Goal: Task Accomplishment & Management: Complete application form

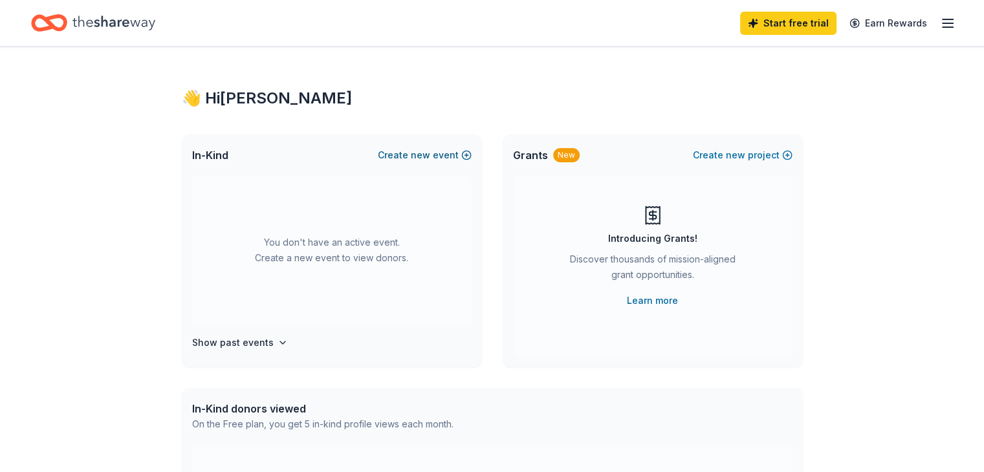
click at [436, 156] on button "Create new event" at bounding box center [425, 156] width 94 height 16
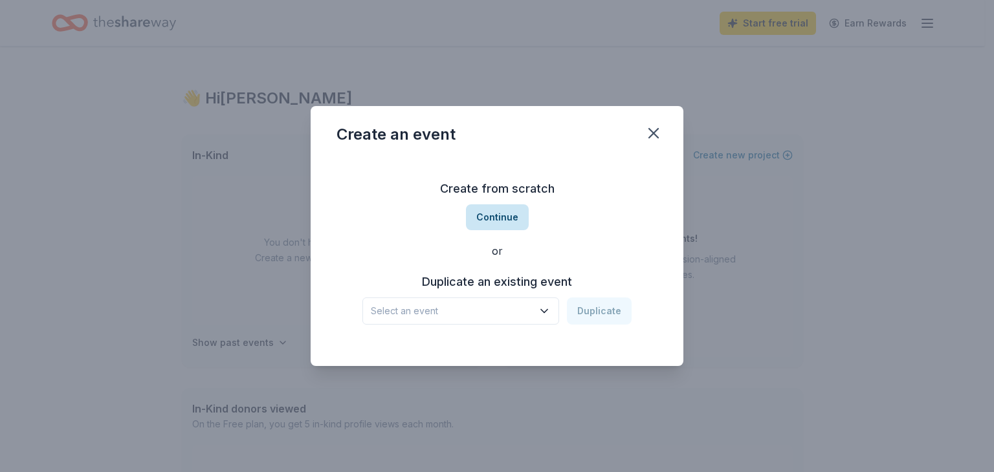
click at [498, 216] on button "Continue" at bounding box center [497, 218] width 63 height 26
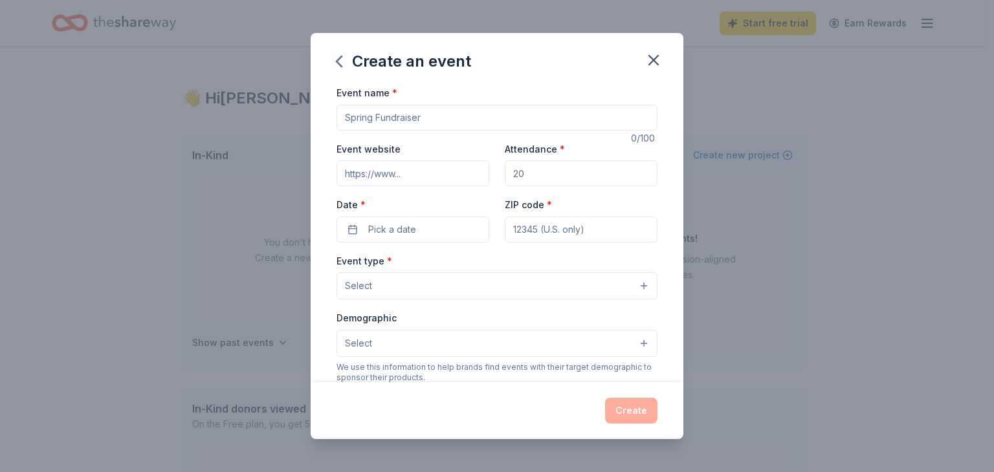
drag, startPoint x: 439, startPoint y: 117, endPoint x: 277, endPoint y: 106, distance: 162.2
click at [277, 106] on div "Create an event Event name * 0 /100 Event website Attendance * Date * Pick a da…" at bounding box center [497, 236] width 994 height 472
type input "Winter Wonderland"
click at [397, 173] on input "Event website" at bounding box center [413, 173] width 153 height 26
type input "www.cvfc.org"
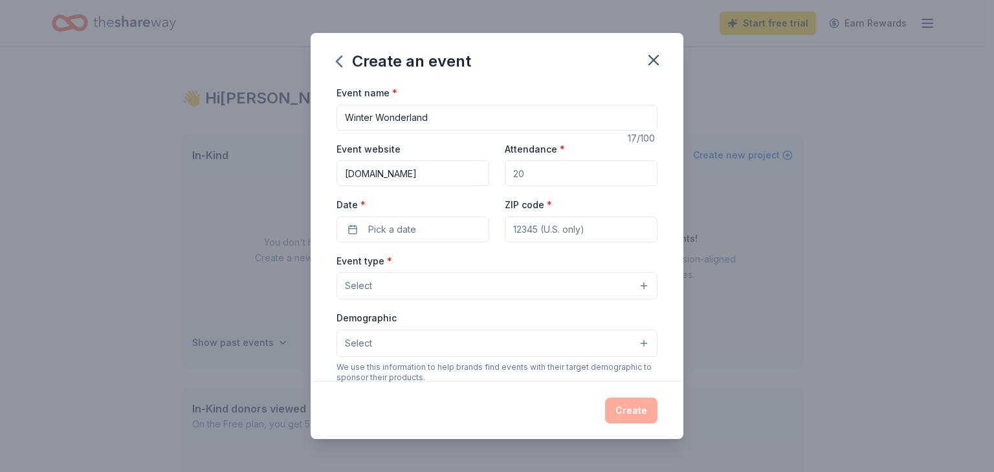
click at [549, 181] on input "Attendance *" at bounding box center [581, 173] width 153 height 26
drag, startPoint x: 548, startPoint y: 175, endPoint x: 461, endPoint y: 174, distance: 87.4
click at [461, 174] on div "Event website www.cvfc.org Attendance * Date * Pick a date ZIP code *" at bounding box center [497, 192] width 321 height 102
type input "500"
click at [428, 226] on button "Pick a date" at bounding box center [413, 230] width 153 height 26
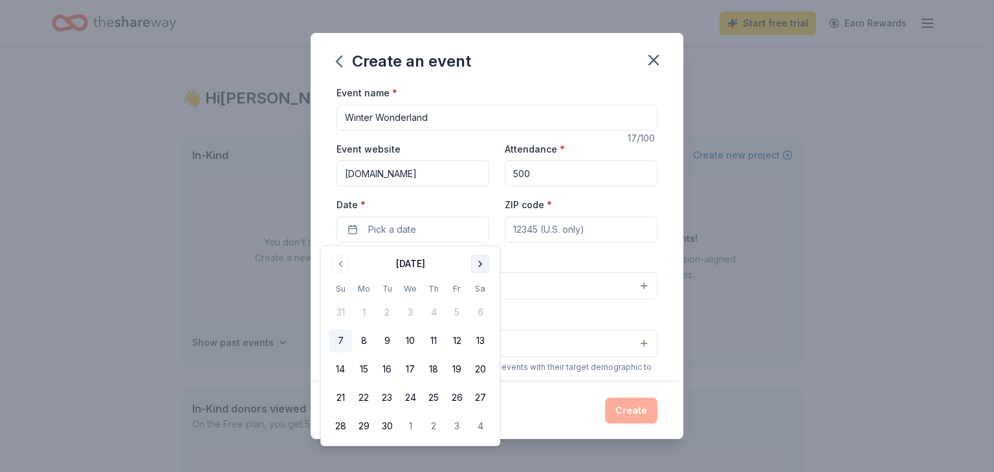
click at [481, 264] on button "Go to next month" at bounding box center [480, 264] width 18 height 18
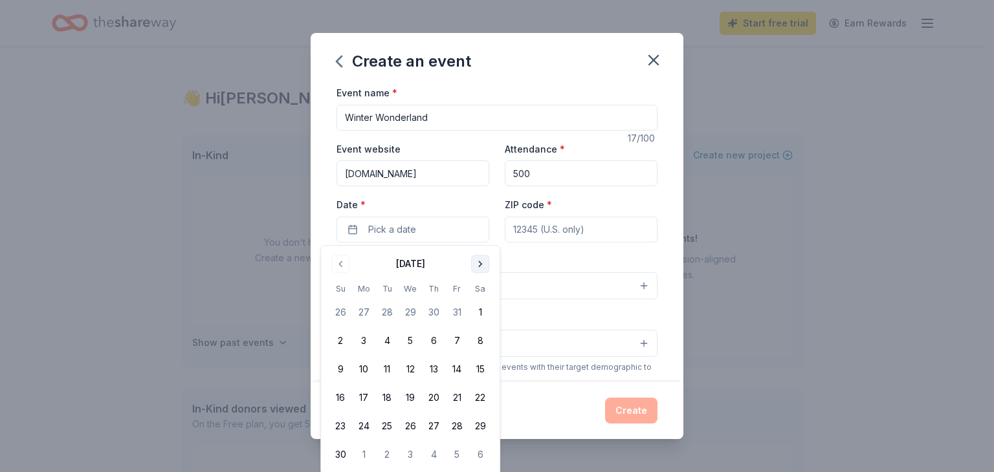
click at [481, 264] on button "Go to next month" at bounding box center [480, 264] width 18 height 18
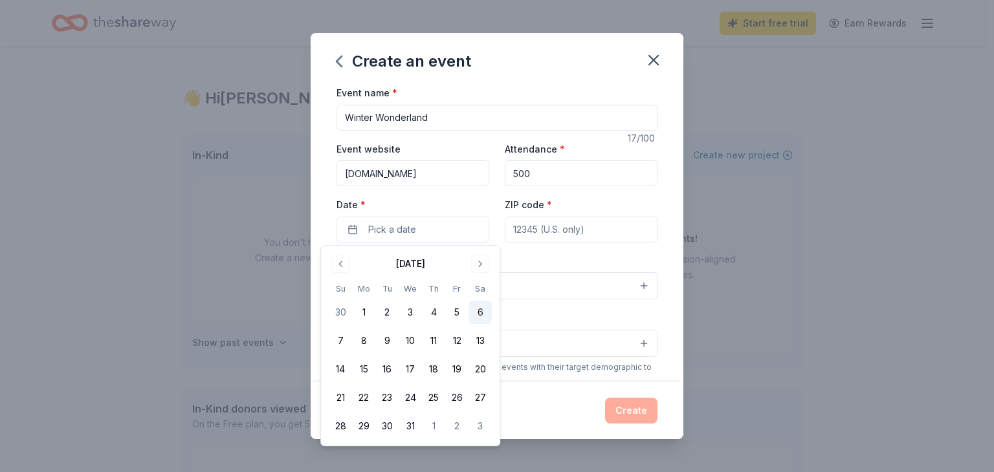
click at [478, 309] on button "6" at bounding box center [480, 312] width 23 height 23
click at [590, 228] on input "ZIP code *" at bounding box center [581, 230] width 153 height 26
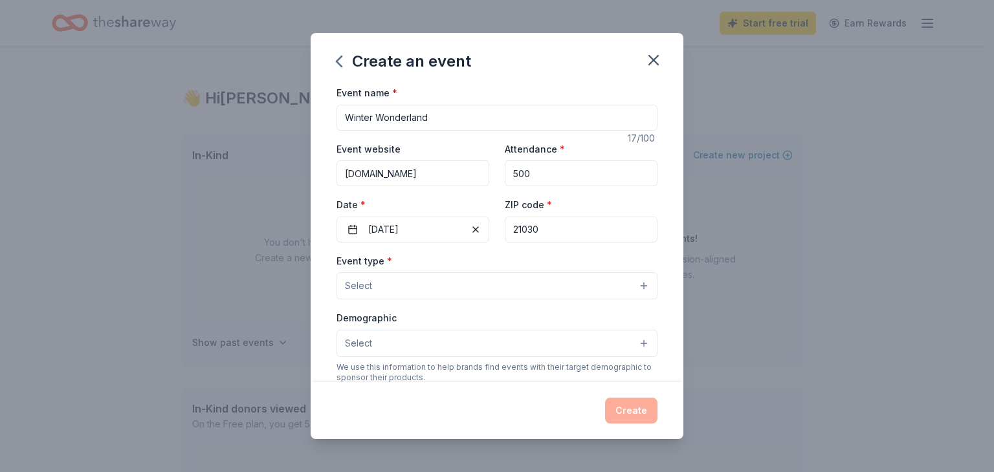
type input "21030"
click at [523, 288] on button "Select" at bounding box center [497, 285] width 321 height 27
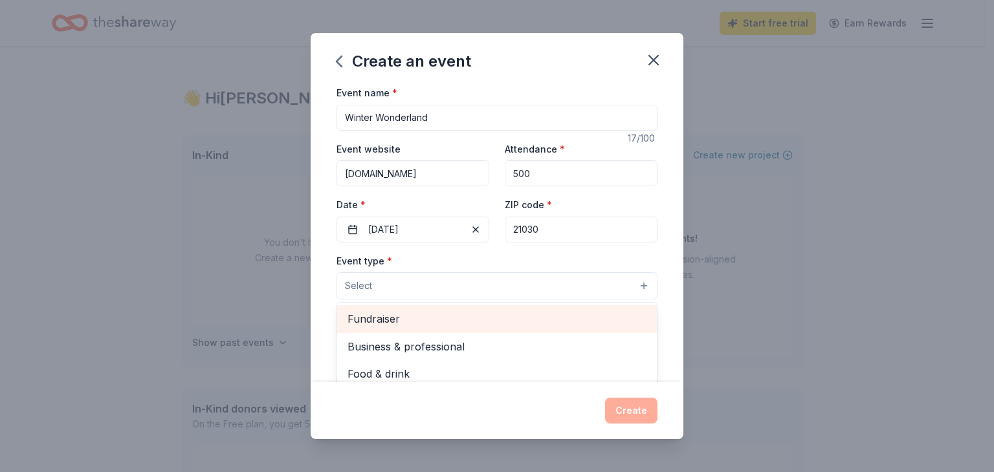
click at [394, 320] on span "Fundraiser" at bounding box center [497, 319] width 299 height 17
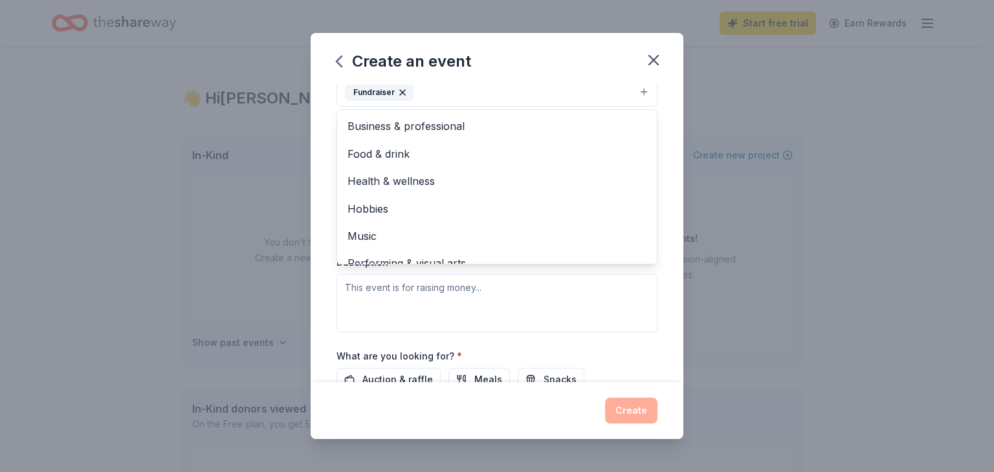
click at [663, 290] on div "Event name * Winter Wonderland 17 /100 Event website www.cvfc.org Attendance * …" at bounding box center [497, 234] width 373 height 298
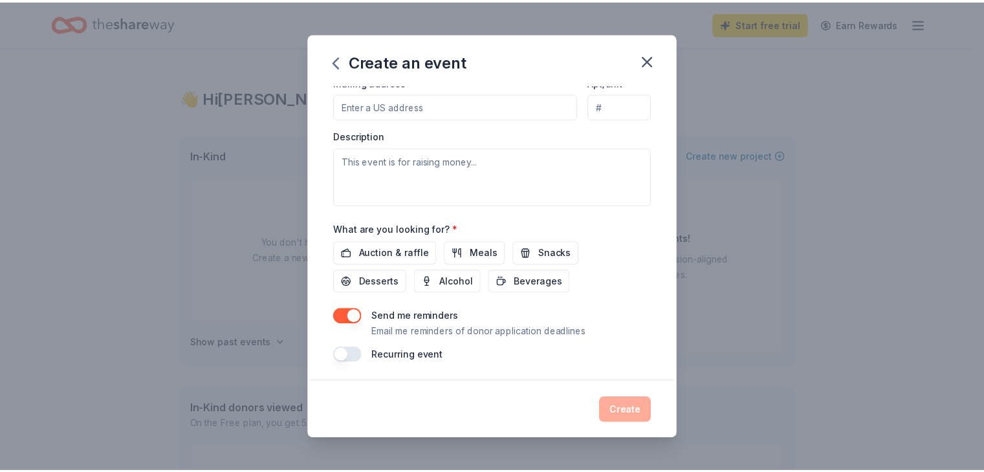
scroll to position [322, 0]
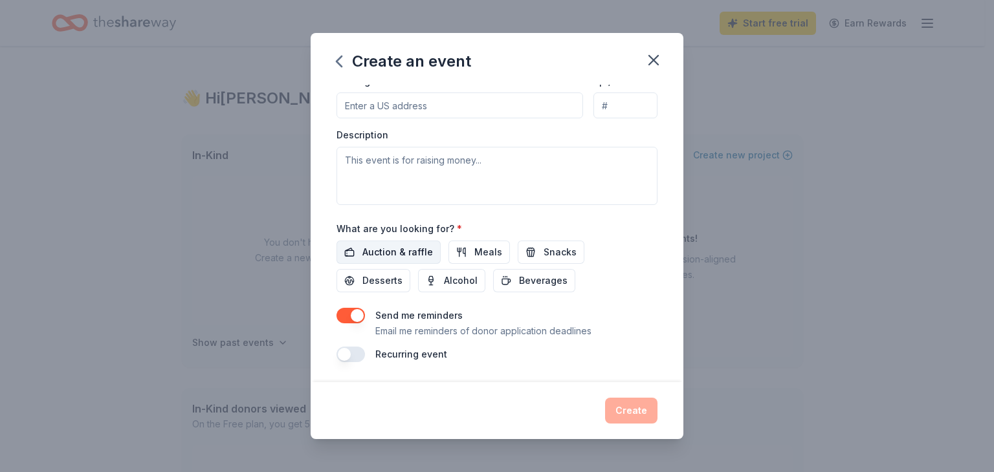
click at [392, 250] on span "Auction & raffle" at bounding box center [397, 253] width 71 height 16
click at [373, 278] on span "Desserts" at bounding box center [382, 281] width 40 height 16
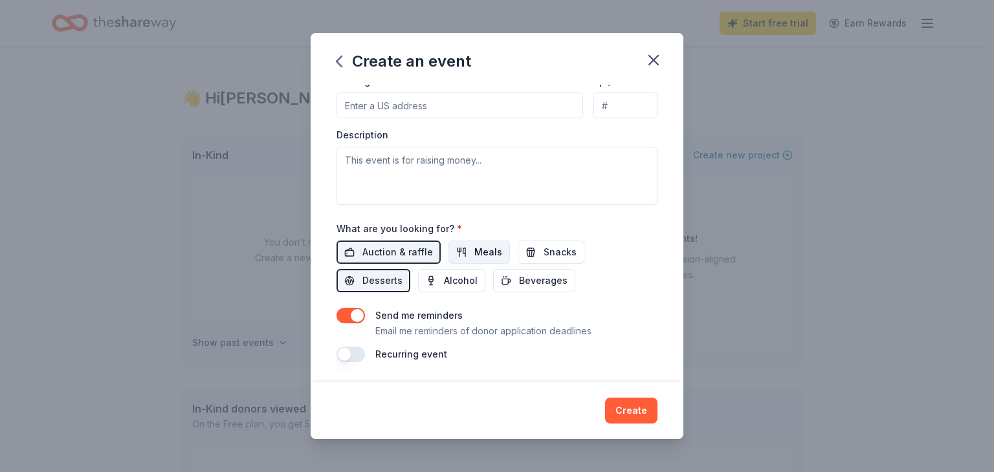
click at [465, 256] on button "Meals" at bounding box center [478, 252] width 61 height 23
click at [549, 254] on span "Snacks" at bounding box center [560, 253] width 33 height 16
click at [549, 278] on span "Beverages" at bounding box center [543, 281] width 49 height 16
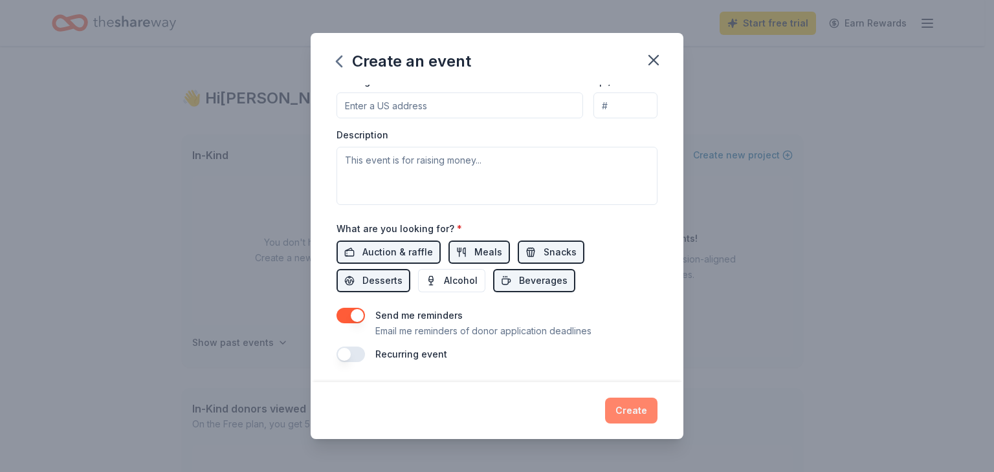
click at [636, 410] on button "Create" at bounding box center [631, 411] width 52 height 26
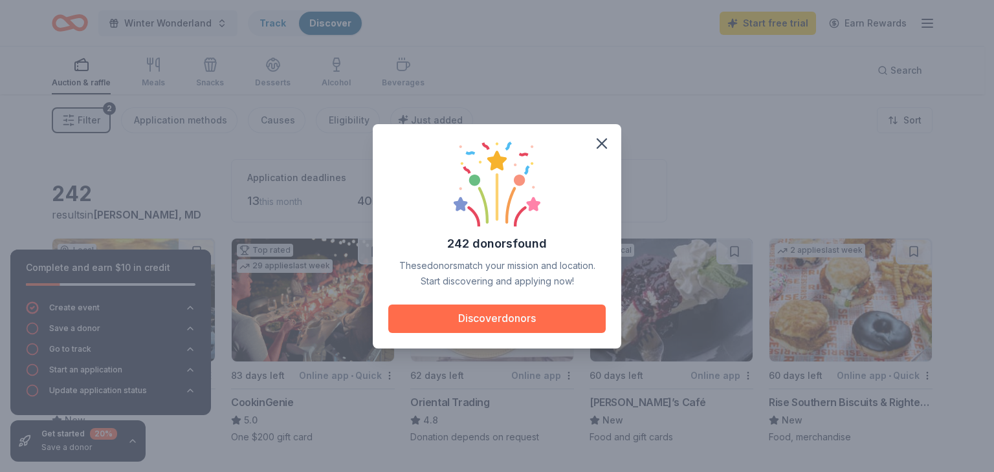
click at [508, 316] on button "Discover donors" at bounding box center [496, 319] width 217 height 28
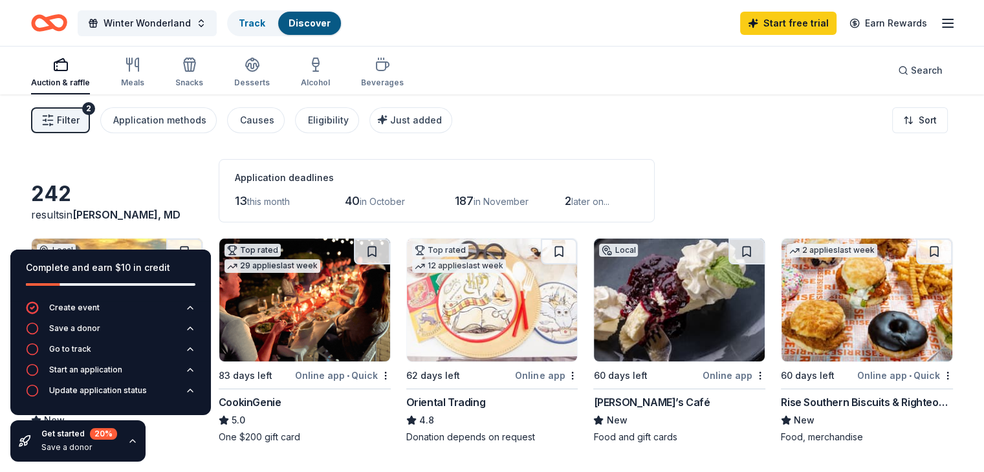
click at [733, 144] on div "Filter 2 Application methods Causes Eligibility Just added Sort" at bounding box center [492, 120] width 984 height 52
click at [140, 69] on icon "button" at bounding box center [133, 65] width 16 height 16
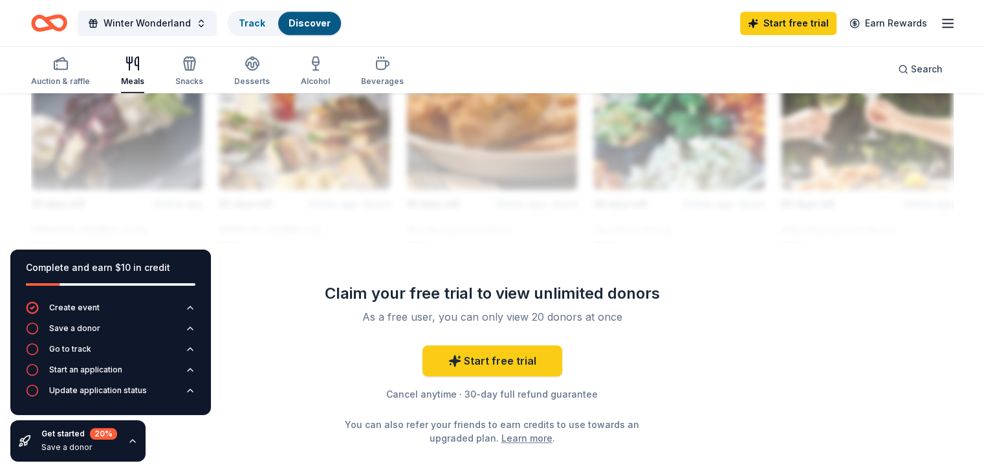
scroll to position [1270, 0]
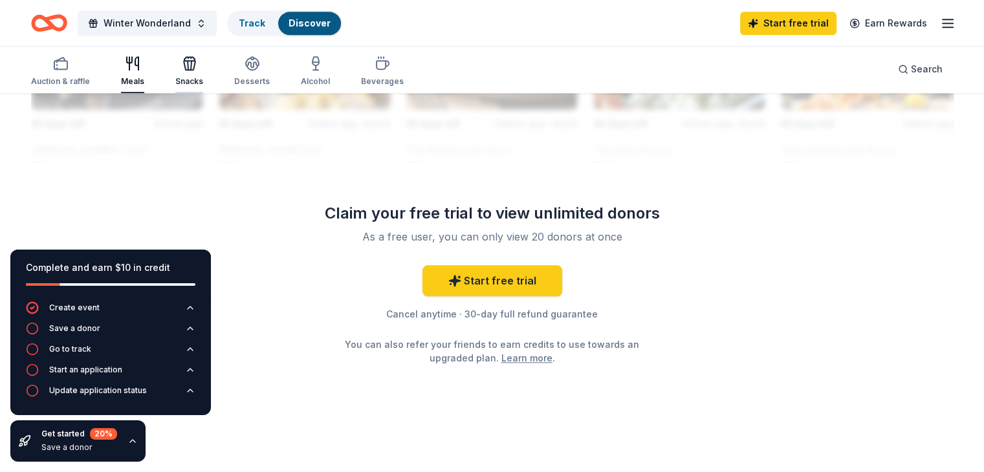
click at [203, 74] on div "Snacks" at bounding box center [189, 71] width 28 height 31
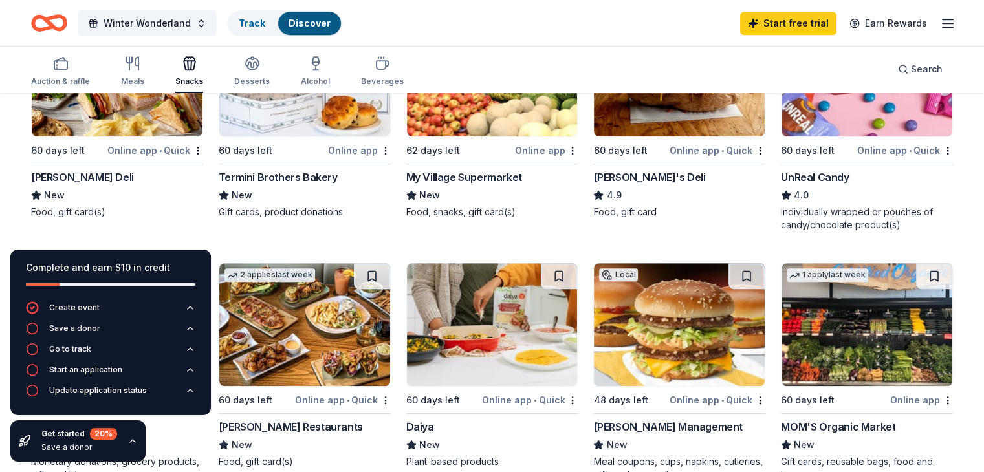
scroll to position [712, 0]
click at [260, 68] on icon "button" at bounding box center [253, 64] width 16 height 16
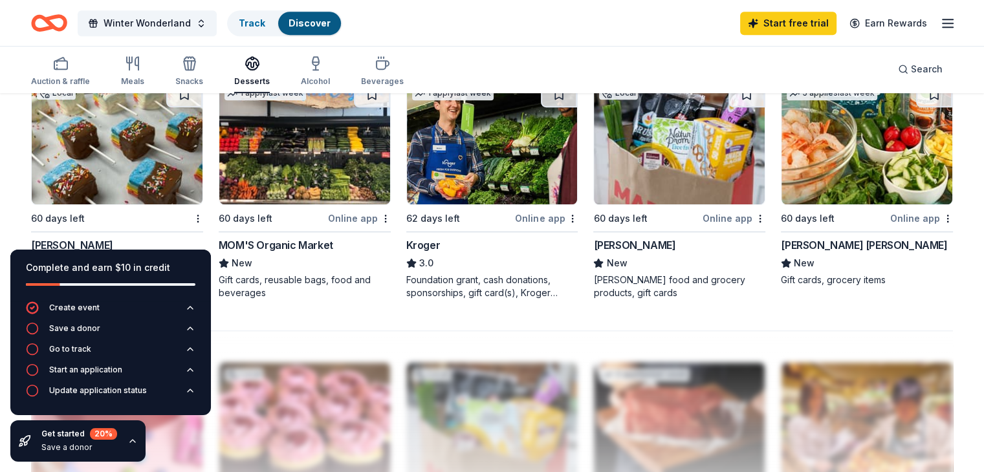
scroll to position [971, 0]
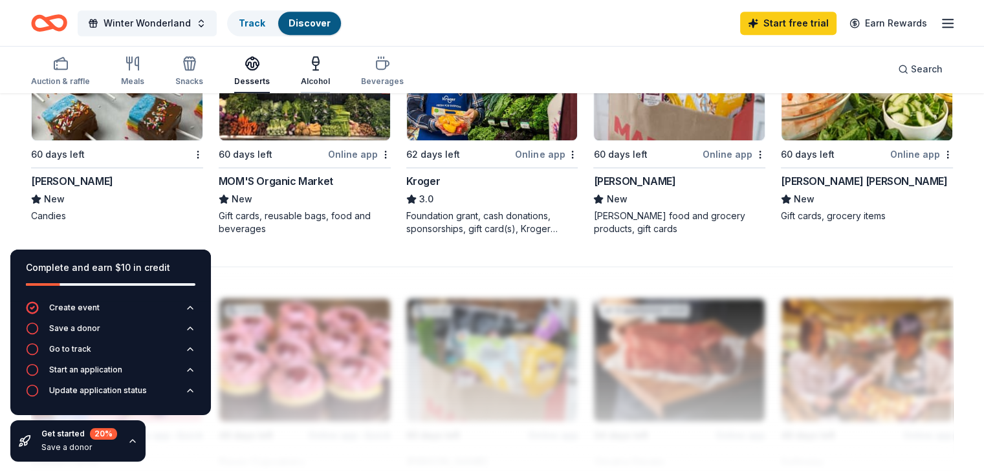
click at [330, 73] on div "Alcohol" at bounding box center [315, 71] width 29 height 31
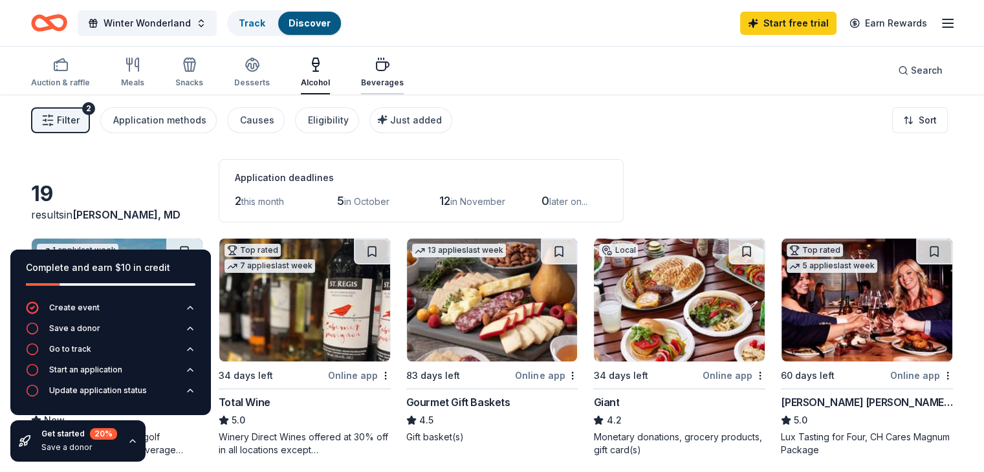
click at [395, 75] on div "Beverages" at bounding box center [382, 72] width 43 height 31
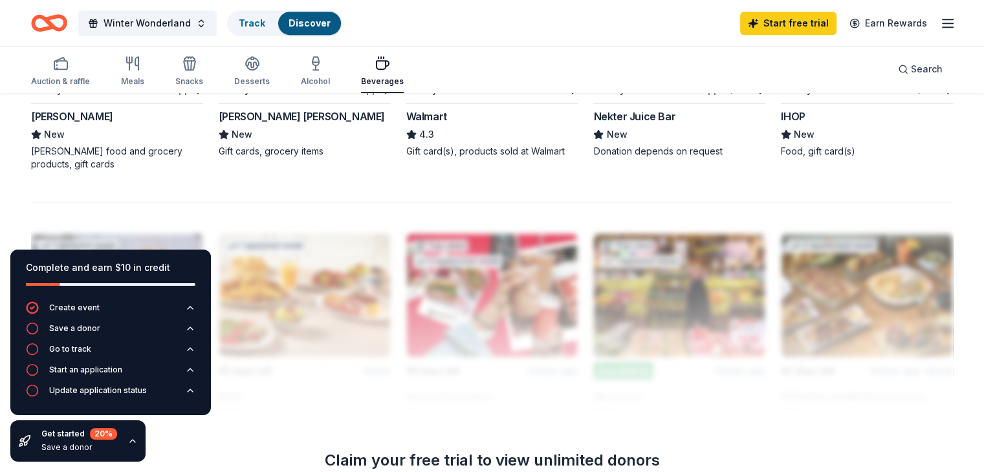
scroll to position [971, 0]
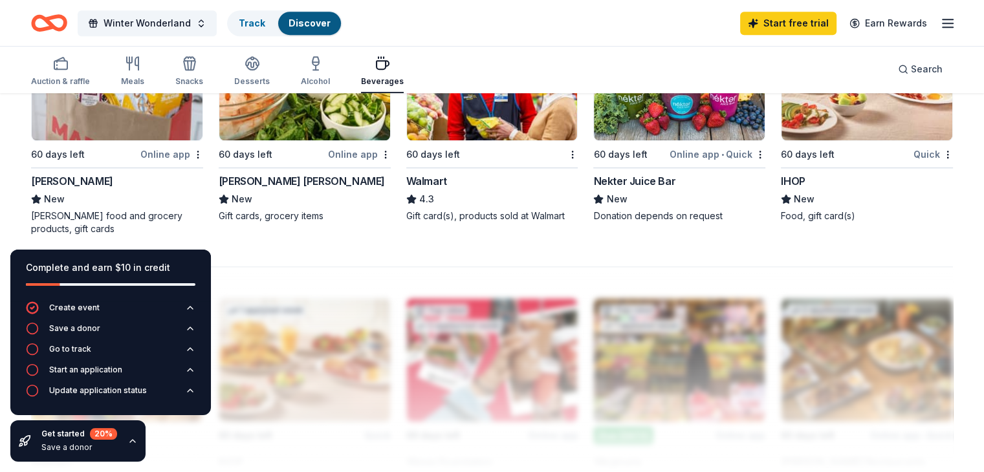
click at [800, 131] on img at bounding box center [867, 78] width 171 height 123
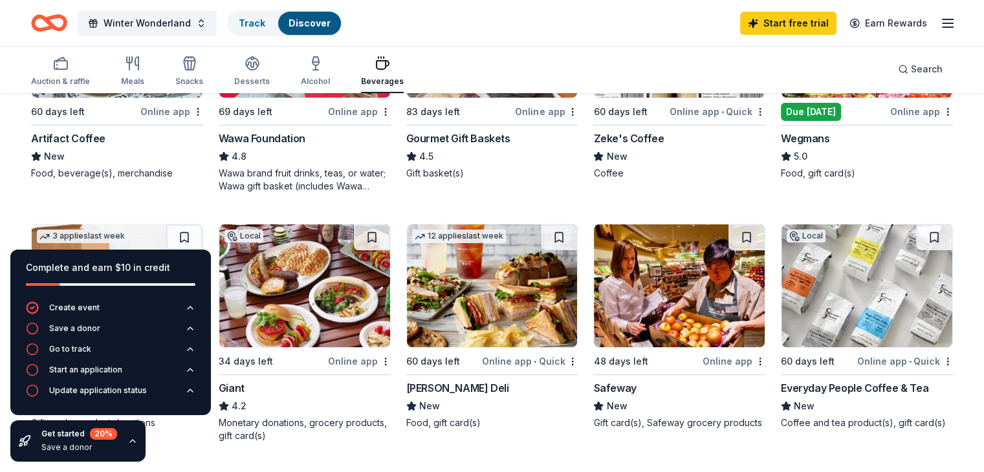
scroll to position [259, 0]
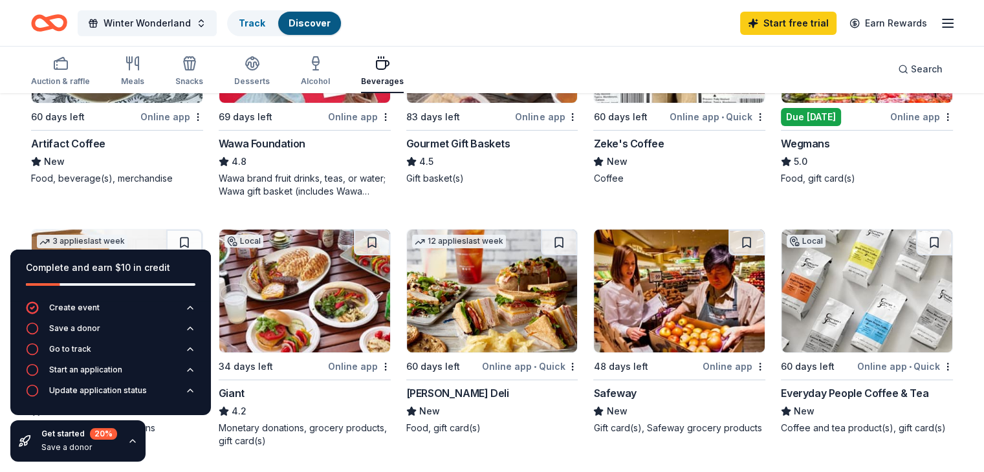
click at [622, 140] on div "Zeke's Coffee" at bounding box center [628, 144] width 71 height 16
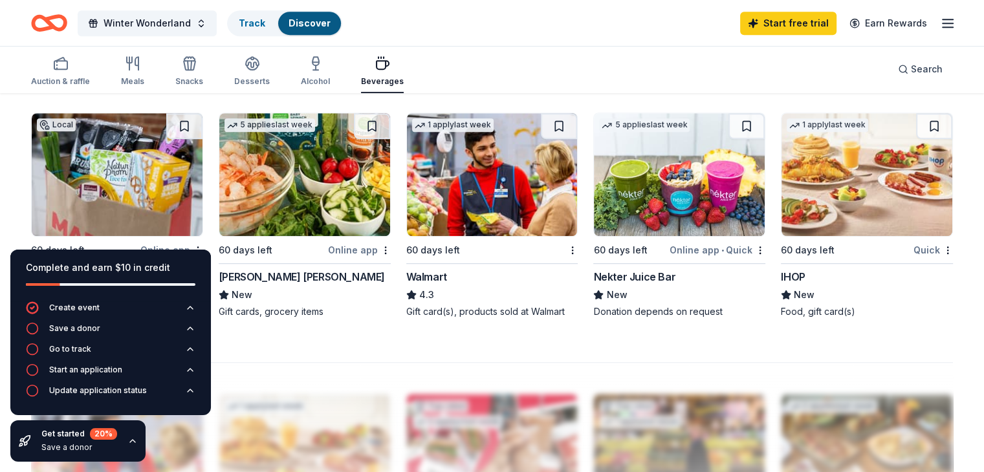
scroll to position [906, 0]
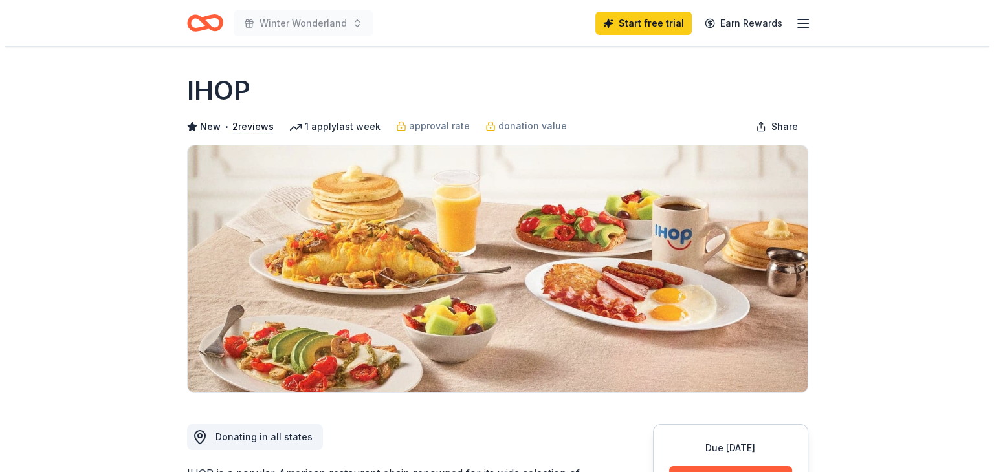
scroll to position [259, 0]
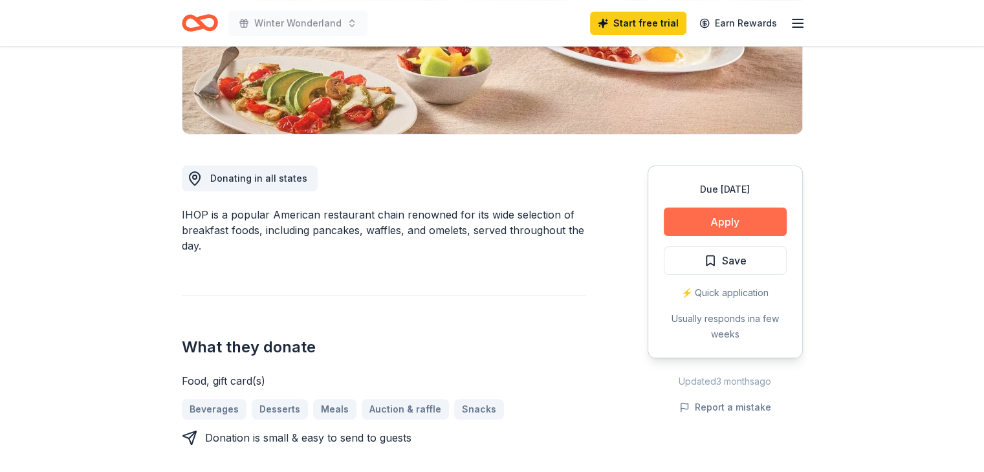
click at [731, 223] on button "Apply" at bounding box center [725, 222] width 123 height 28
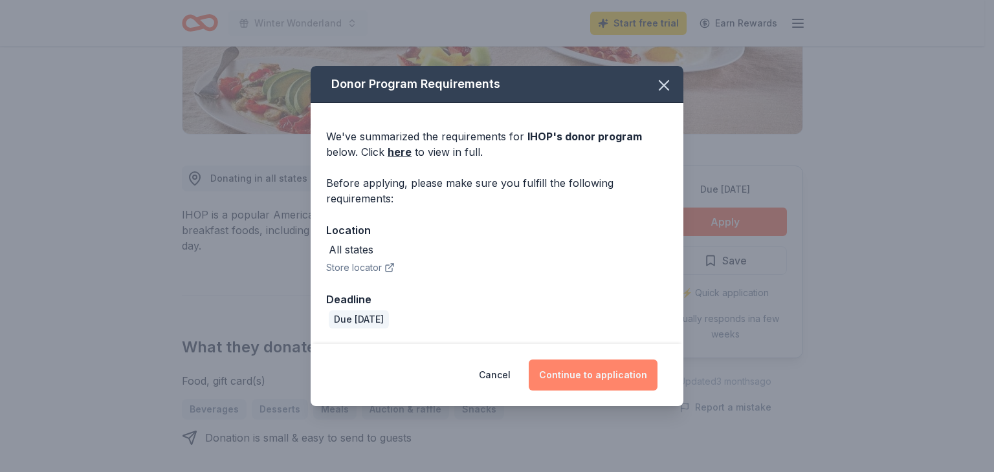
click at [595, 373] on button "Continue to application" at bounding box center [593, 375] width 129 height 31
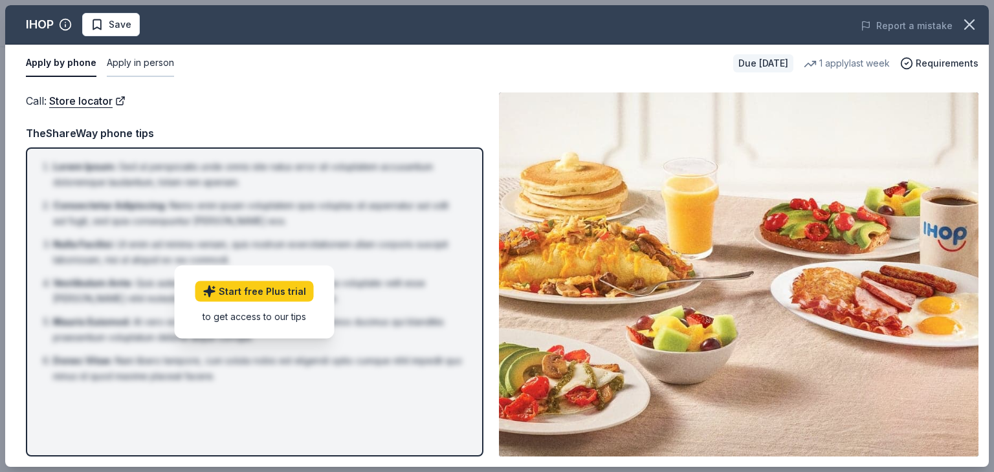
click at [145, 61] on button "Apply in person" at bounding box center [140, 63] width 67 height 27
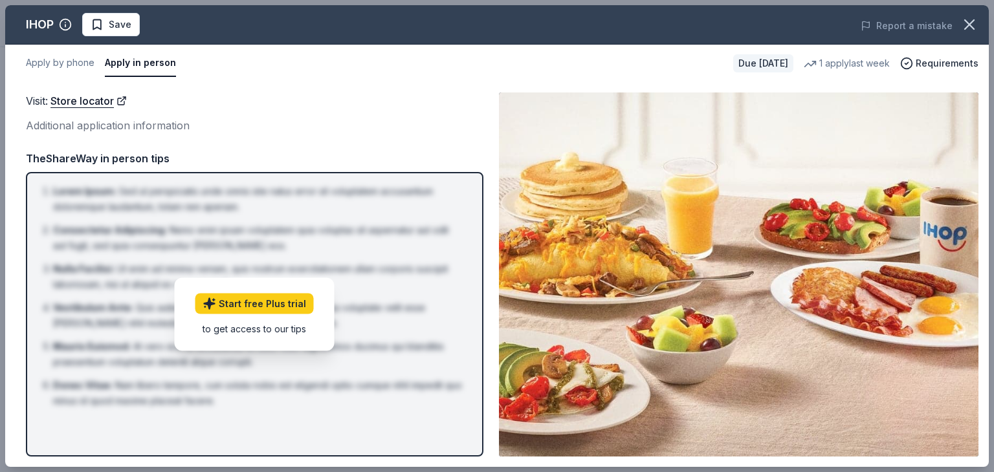
click at [101, 127] on div "Additional application information" at bounding box center [255, 125] width 458 height 17
click at [80, 100] on link "Store locator" at bounding box center [88, 101] width 76 height 17
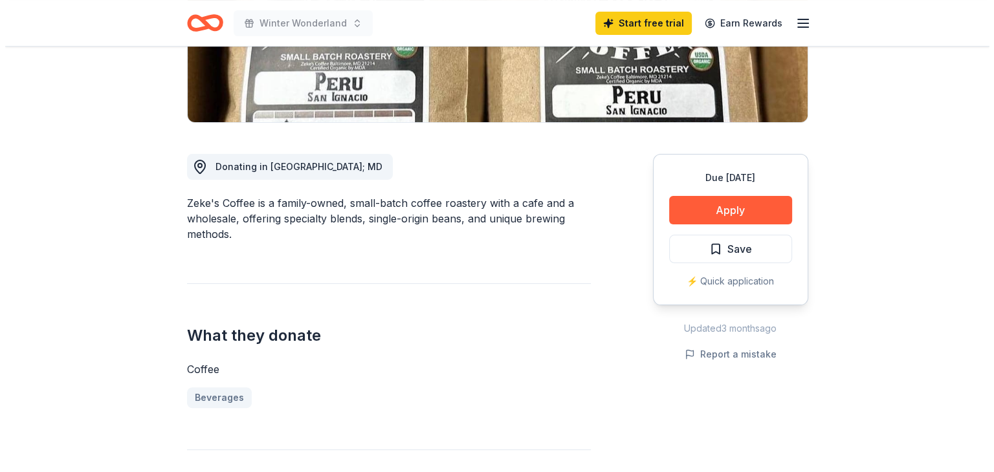
scroll to position [259, 0]
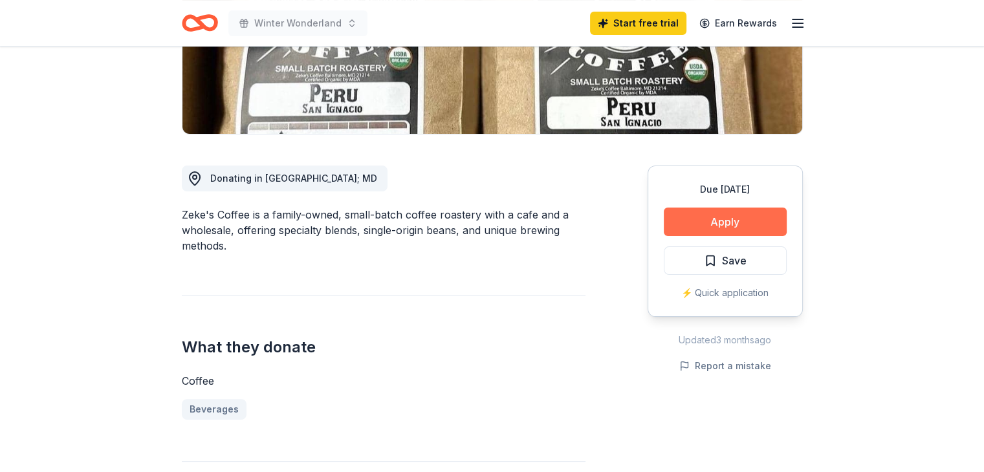
click at [729, 218] on button "Apply" at bounding box center [725, 222] width 123 height 28
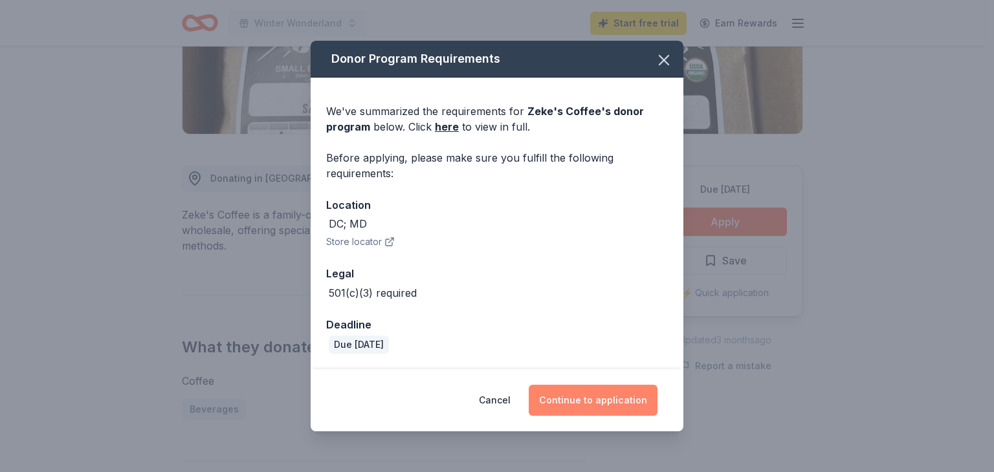
click at [601, 401] on button "Continue to application" at bounding box center [593, 400] width 129 height 31
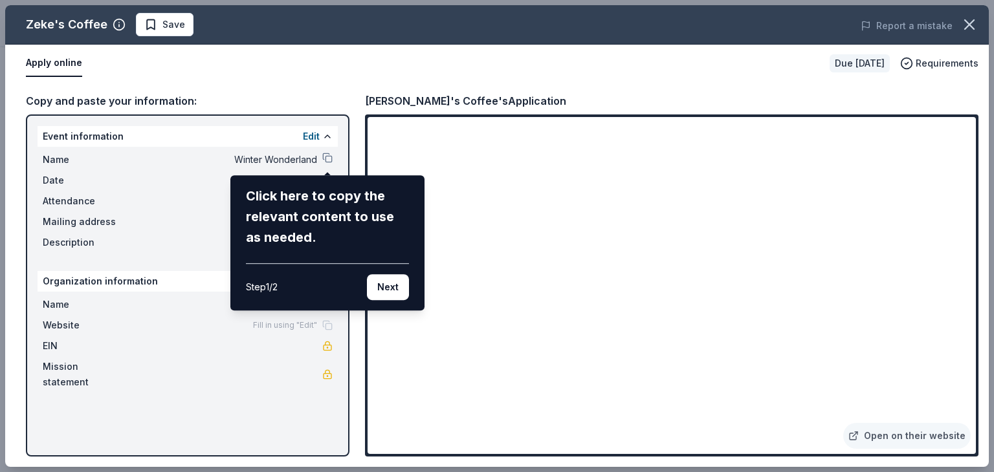
click at [577, 82] on div "Zeke's Coffee Save Report a mistake Apply online Due [DATE] Requirements Copy a…" at bounding box center [497, 236] width 984 height 462
